Goal: Task Accomplishment & Management: Complete application form

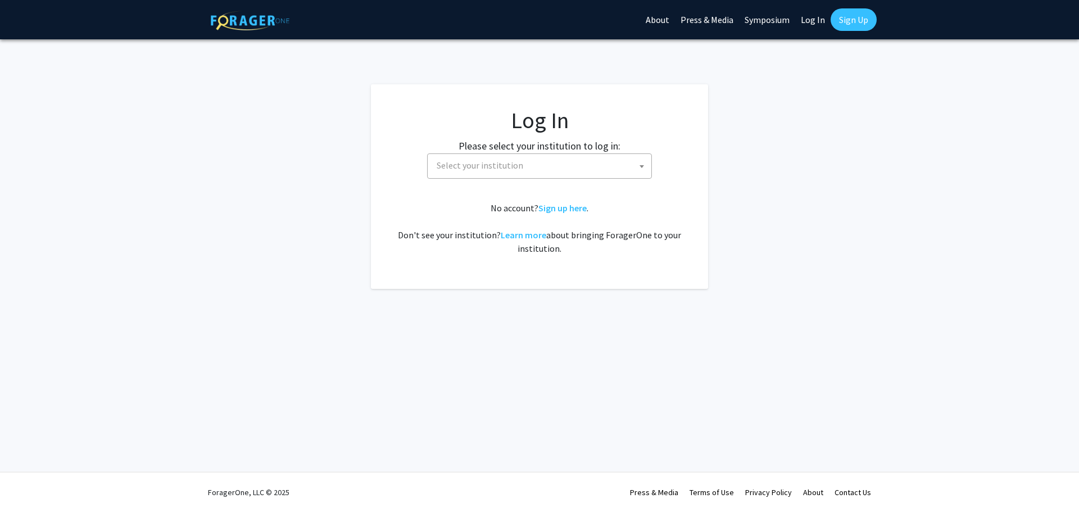
select select
click at [506, 170] on span "Select your institution" at bounding box center [479, 165] width 87 height 11
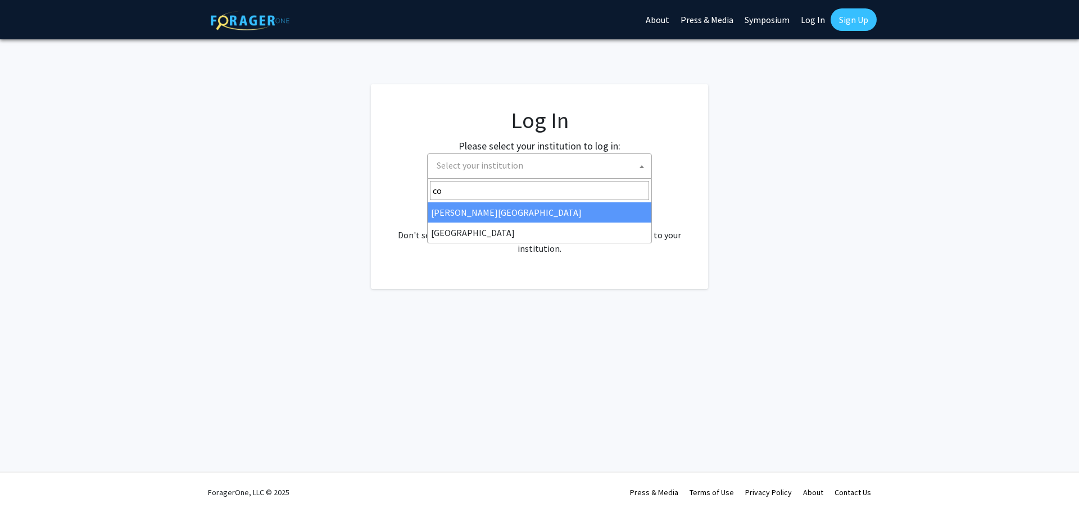
type input "c"
type input "[PERSON_NAME]"
select select "31"
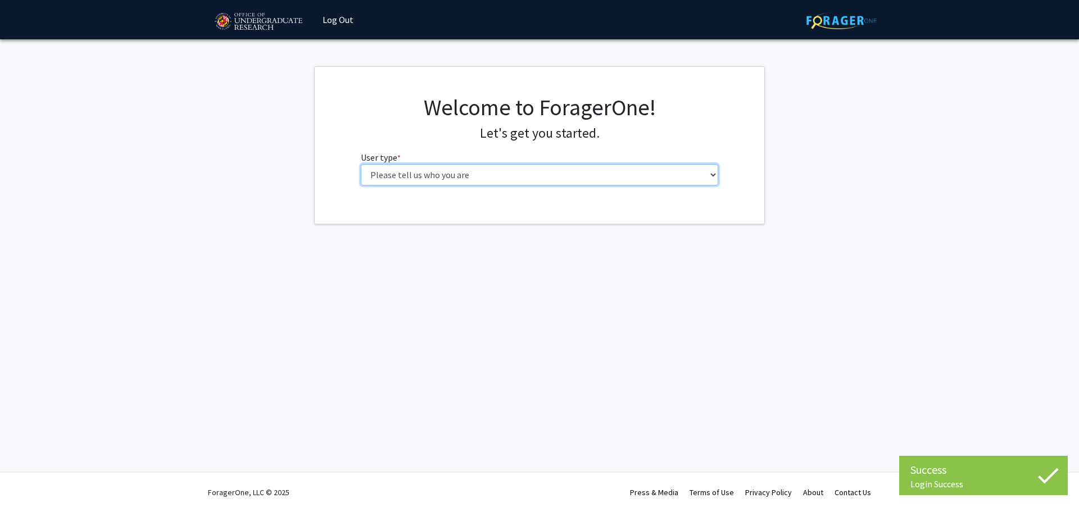
click at [438, 176] on select "Please tell us who you are Undergraduate Student Master's Student Doctoral Cand…" at bounding box center [540, 174] width 358 height 21
select select "1: undergrad"
click at [361, 164] on select "Please tell us who you are Undergraduate Student Master's Student Doctoral Cand…" at bounding box center [540, 174] width 358 height 21
